Goal: Transaction & Acquisition: Purchase product/service

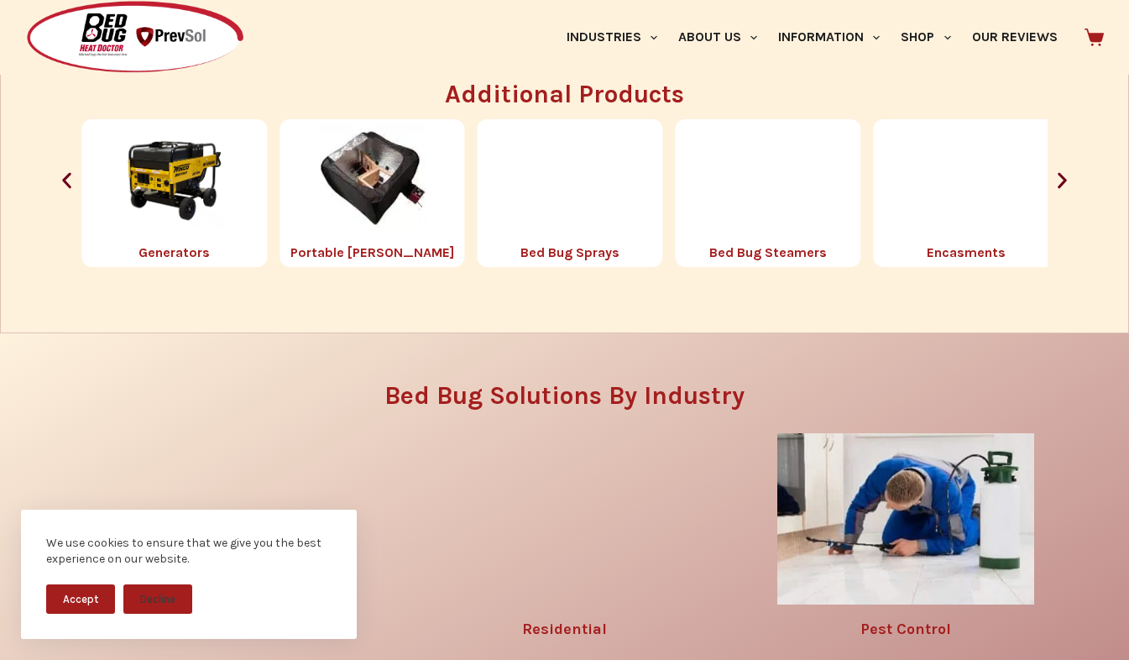
scroll to position [1901, 0]
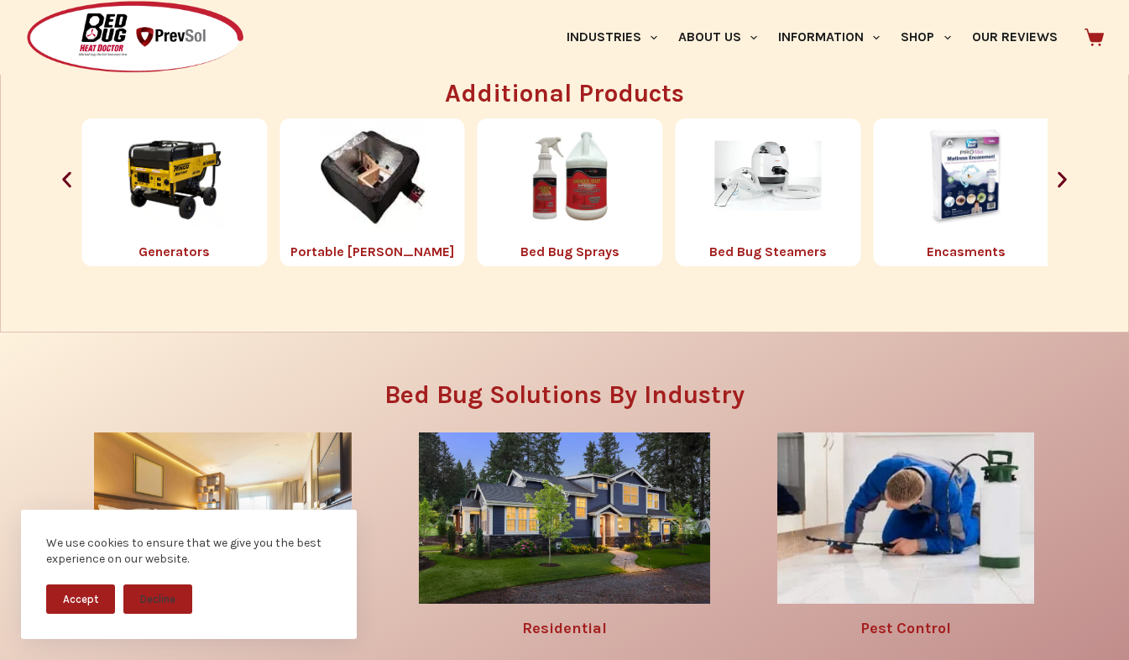
click at [363, 203] on img "4 / 8" at bounding box center [372, 175] width 107 height 107
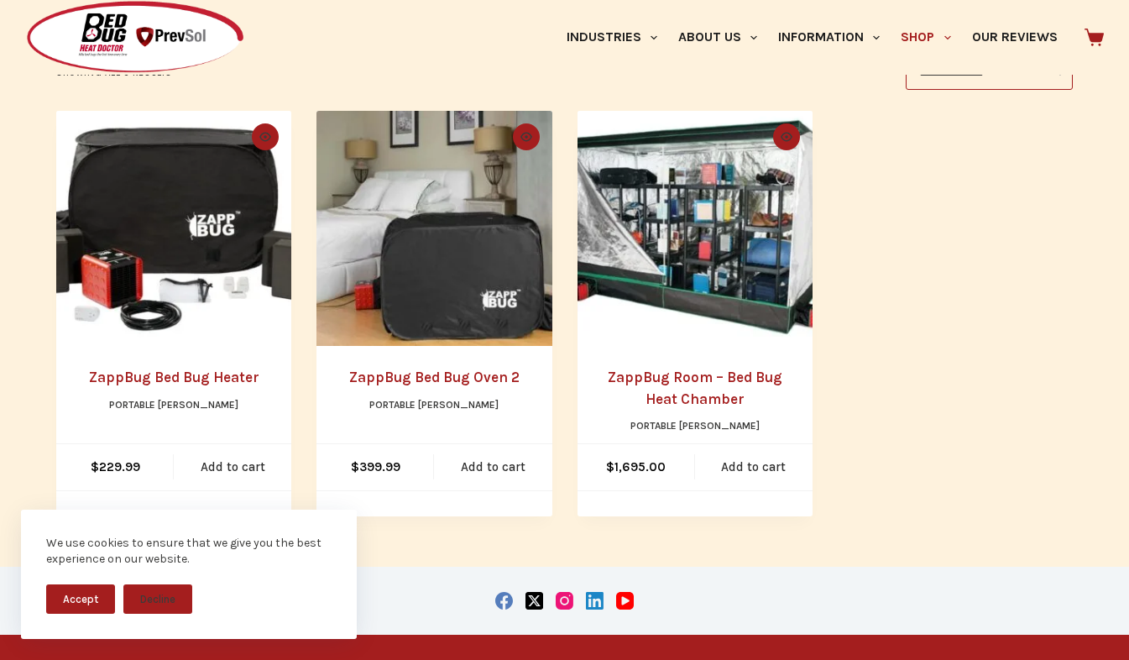
scroll to position [342, 0]
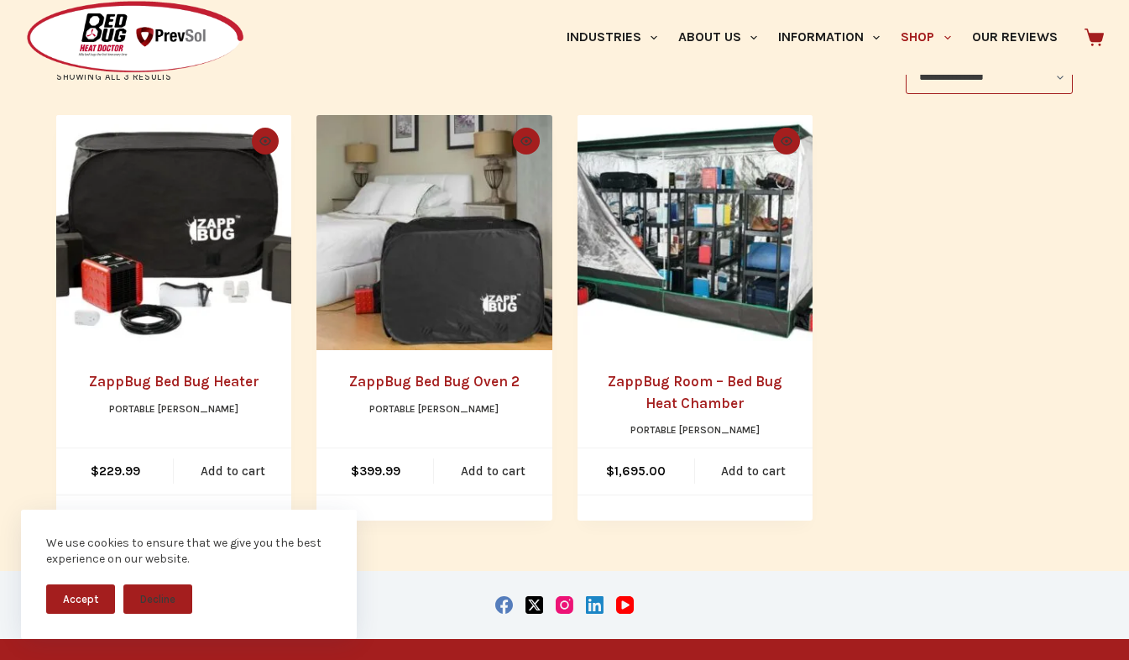
click at [404, 393] on h2 "ZappBug Bed Bug Oven 2" at bounding box center [434, 382] width 170 height 22
click at [423, 384] on link "ZappBug Bed Bug Oven 2" at bounding box center [434, 381] width 170 height 17
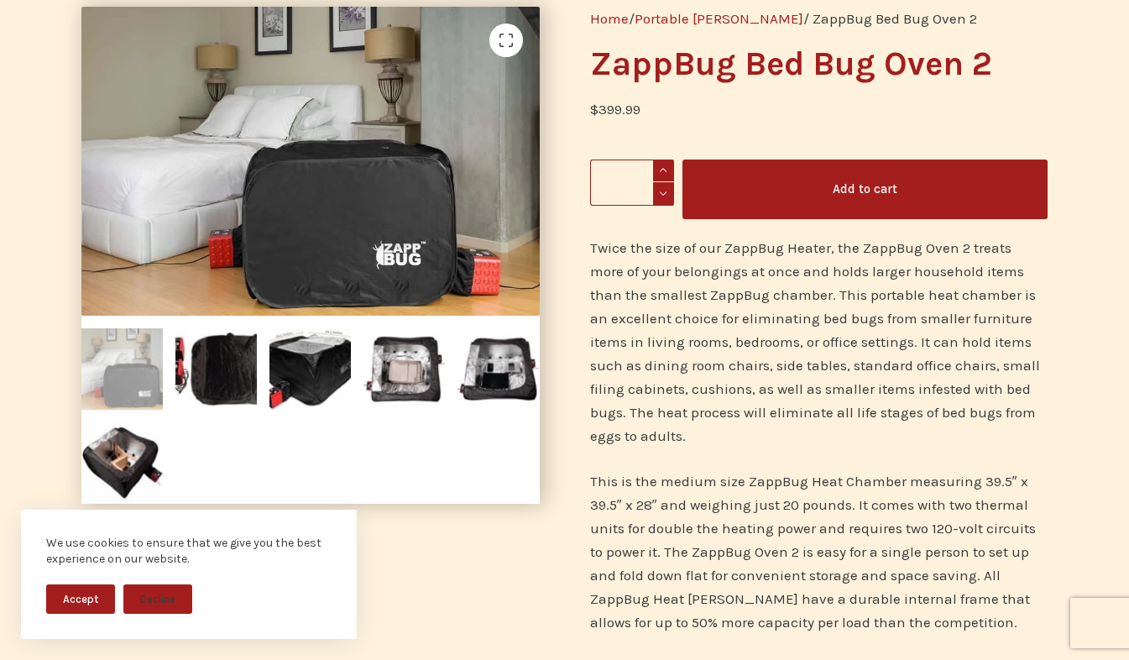
scroll to position [159, 0]
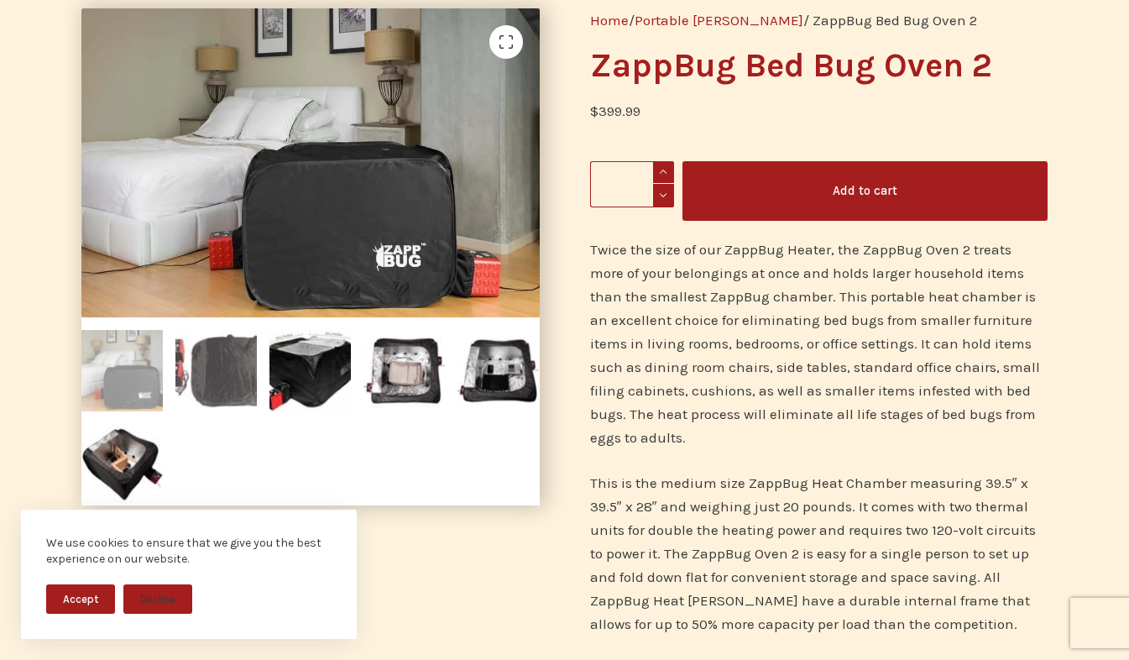
click at [214, 361] on img at bounding box center [215, 370] width 81 height 81
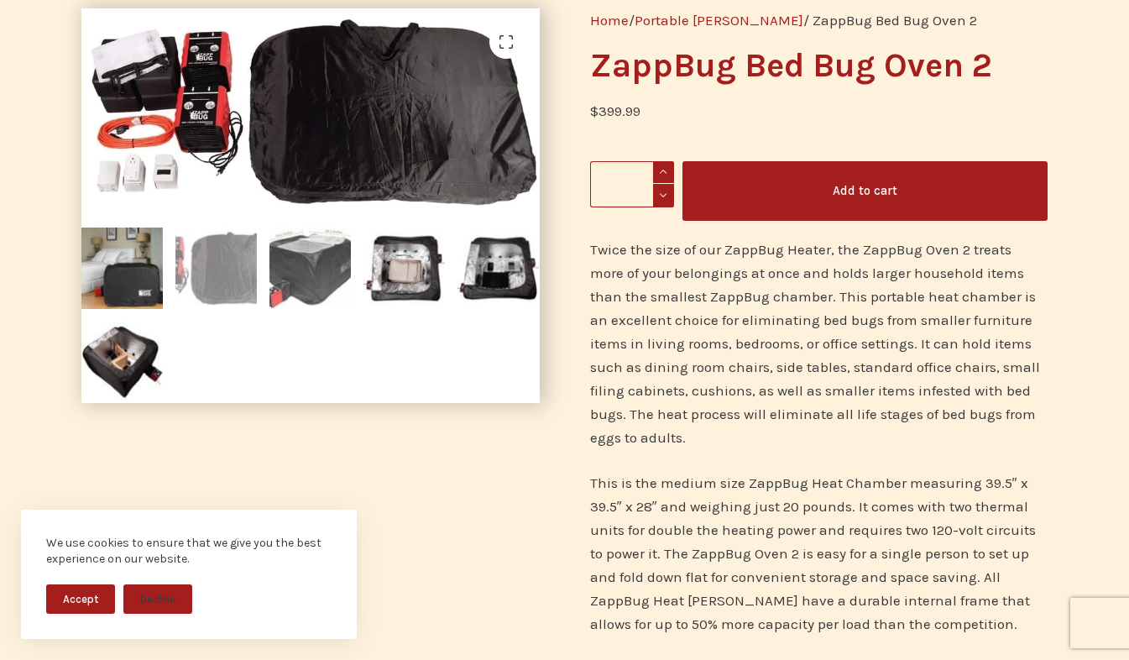
click at [307, 307] on img at bounding box center [309, 267] width 81 height 81
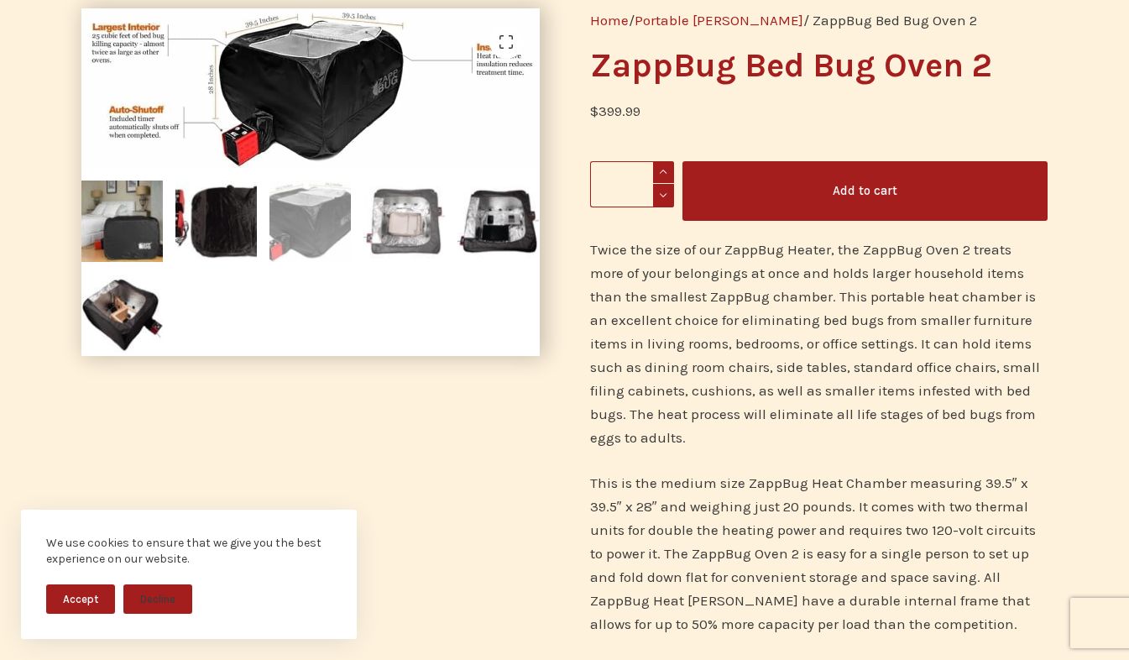
click at [388, 227] on img at bounding box center [403, 220] width 81 height 81
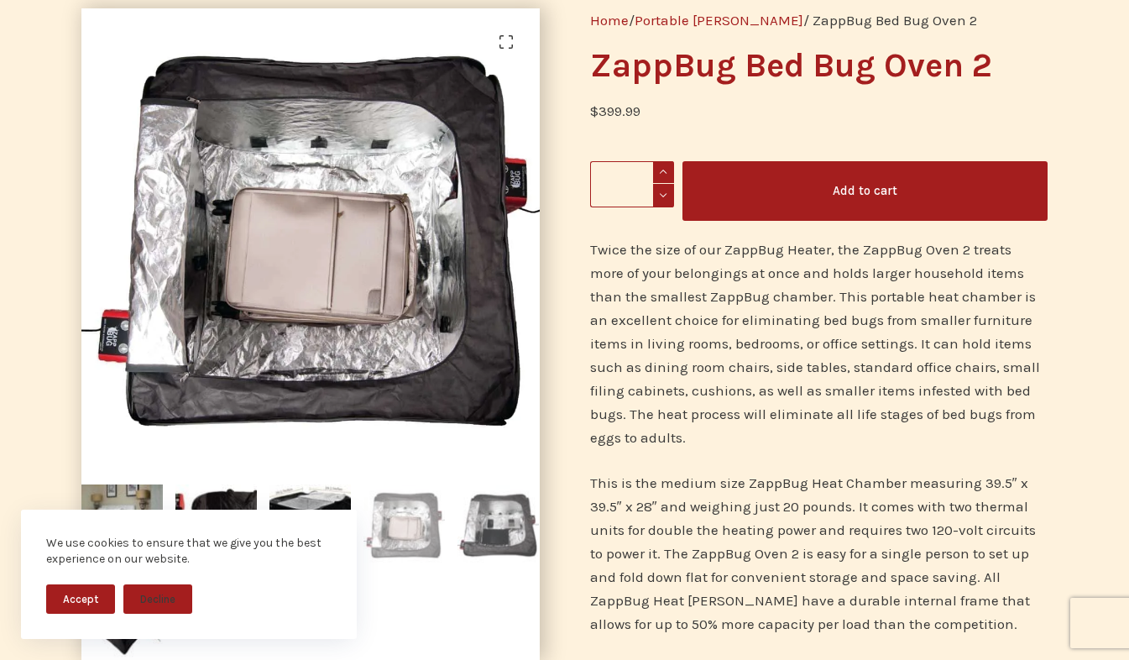
click at [507, 519] on img at bounding box center [497, 524] width 81 height 81
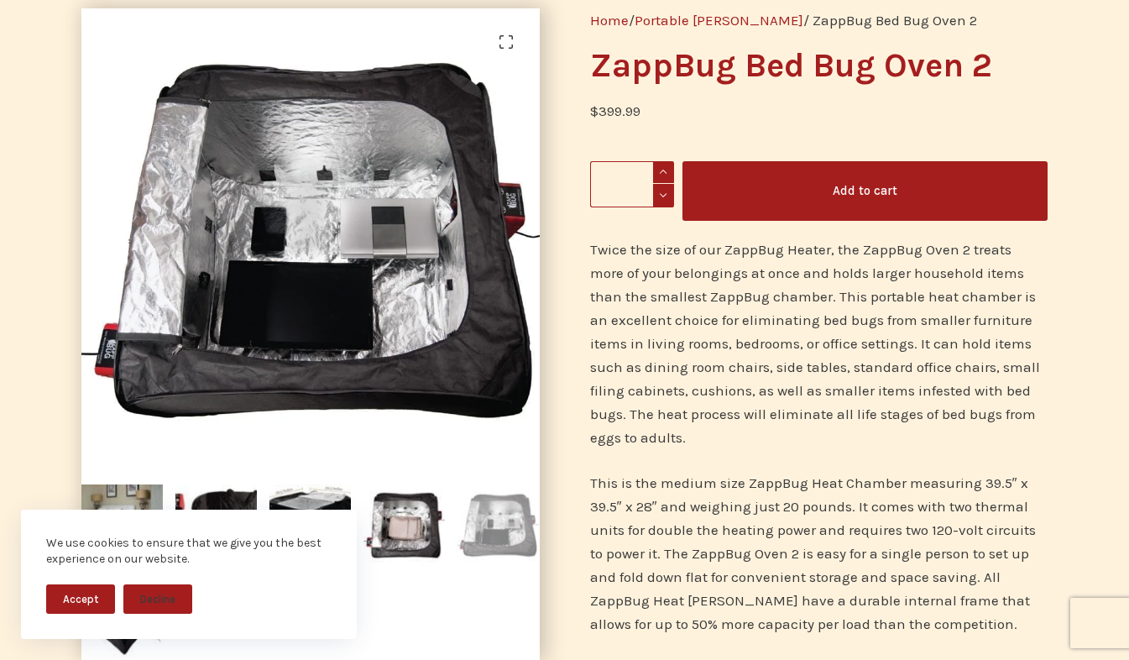
click at [82, 595] on button "Accept" at bounding box center [80, 598] width 69 height 29
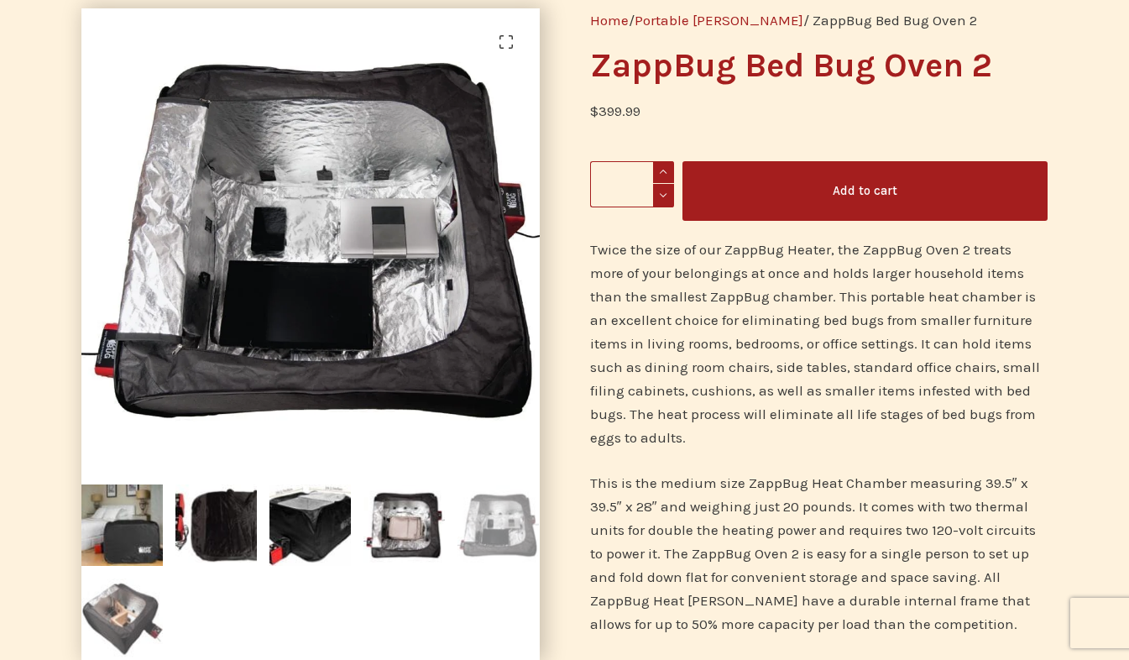
click at [104, 614] on img at bounding box center [121, 618] width 81 height 81
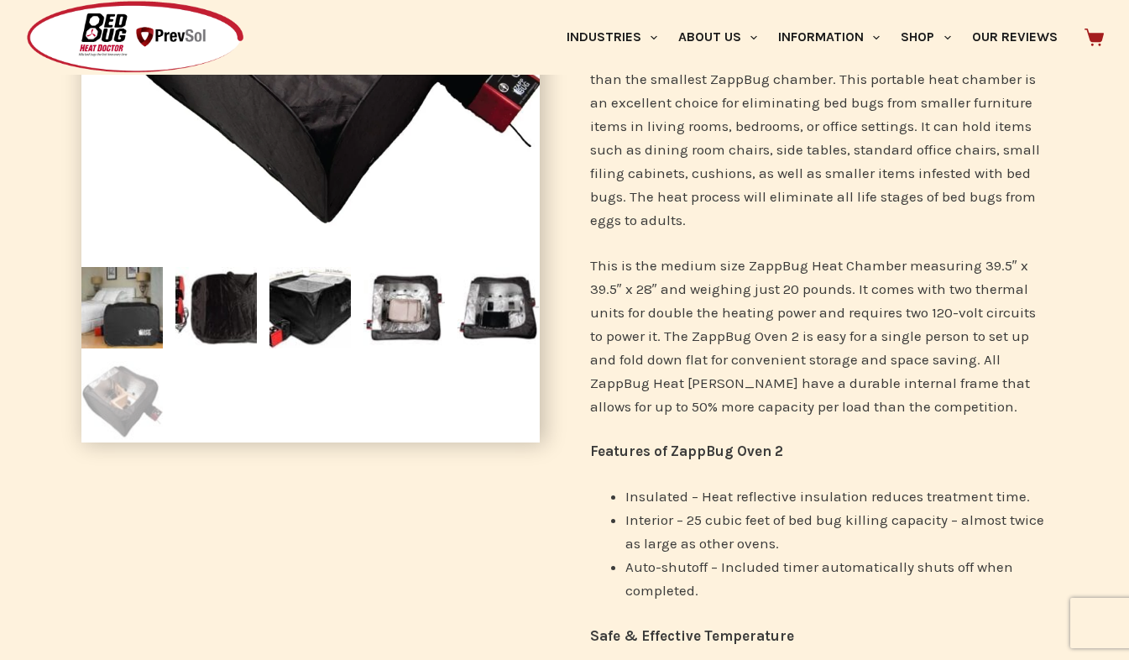
scroll to position [379, 0]
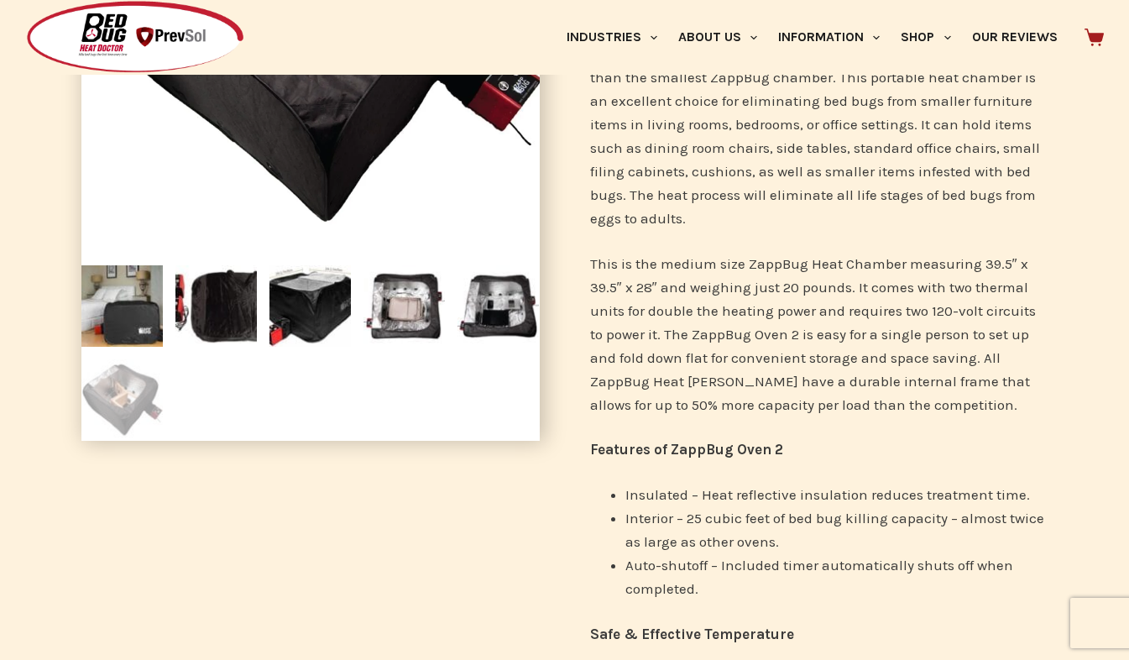
click at [104, 614] on div "🔍" at bounding box center [310, 309] width 508 height 1090
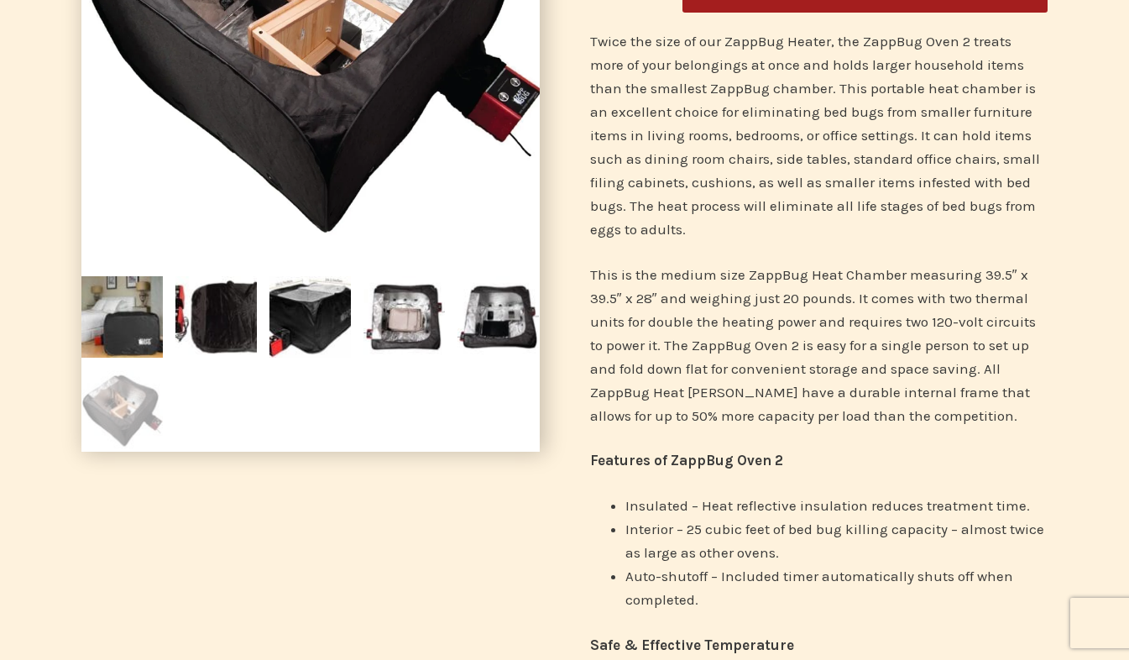
scroll to position [0, 0]
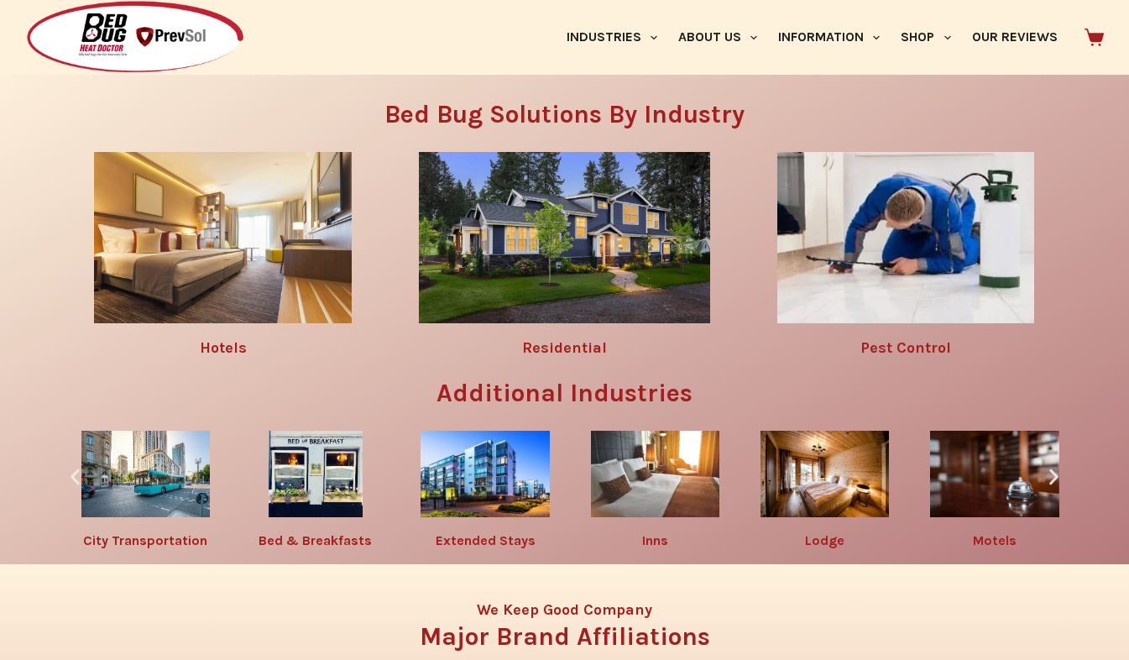
scroll to position [2085, 0]
